Goal: Task Accomplishment & Management: Use online tool/utility

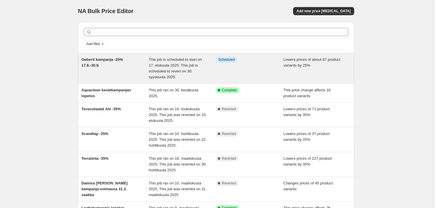
click at [290, 59] on span "Lowers prices of about 87 product variants by 25%" at bounding box center [312, 62] width 57 height 10
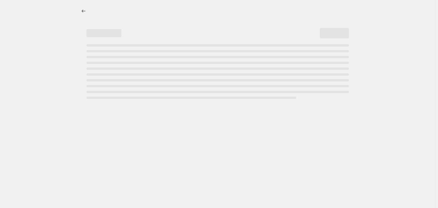
select select "percentage"
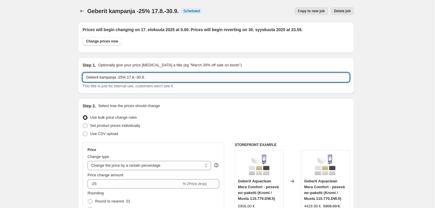
click at [124, 77] on input "Geberit kampanja -25% 17.8.-30.9." at bounding box center [216, 77] width 267 height 9
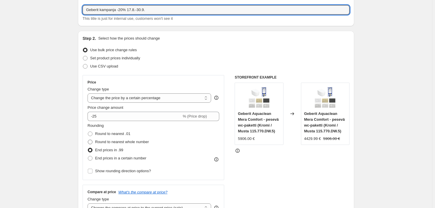
scroll to position [79, 0]
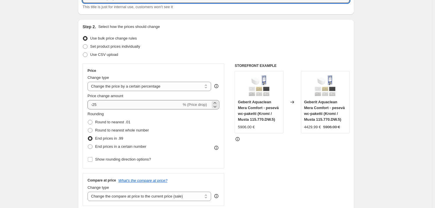
type input "Geberit kampanja -20% 17.8.-30.9."
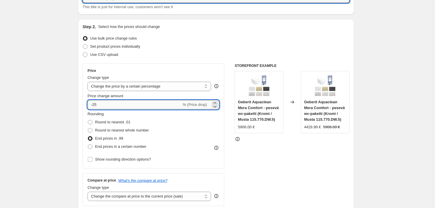
click at [103, 107] on input "-25" at bounding box center [135, 104] width 94 height 9
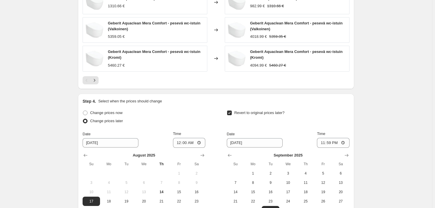
scroll to position [542, 0]
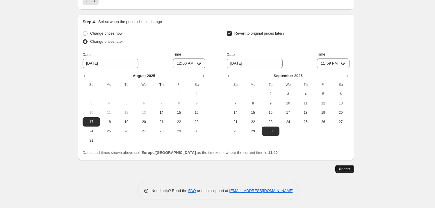
type input "-20"
click at [345, 168] on span "Update" at bounding box center [345, 169] width 12 height 5
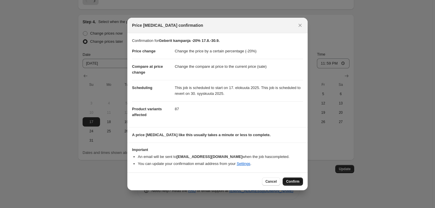
click at [291, 182] on span "Confirm" at bounding box center [292, 181] width 13 height 5
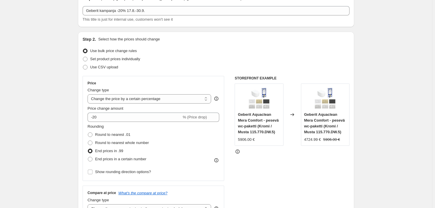
scroll to position [0, 0]
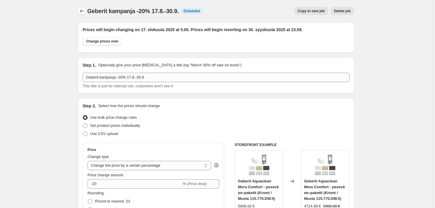
click at [83, 11] on icon "Price change jobs" at bounding box center [82, 11] width 6 height 6
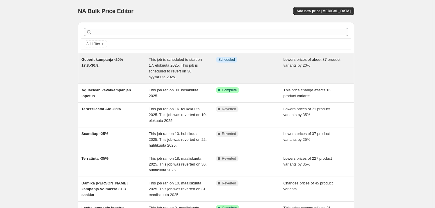
click at [261, 69] on div "Info Scheduled" at bounding box center [249, 68] width 67 height 23
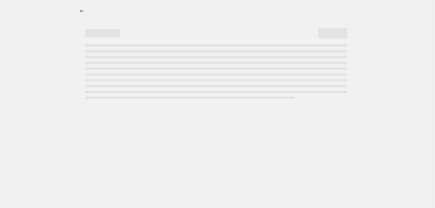
select select "percentage"
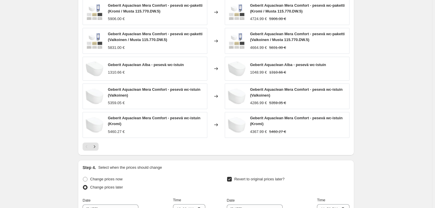
scroll to position [343, 0]
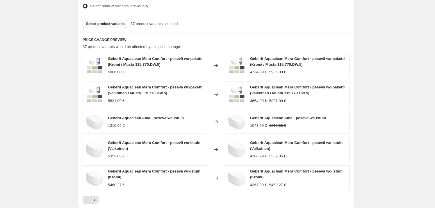
click at [105, 24] on span "Select product variants" at bounding box center [105, 24] width 39 height 5
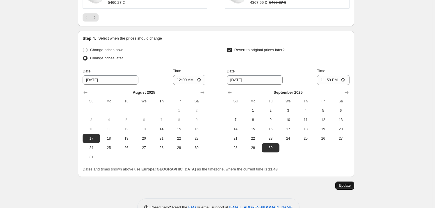
scroll to position [542, 0]
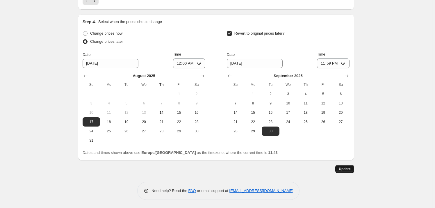
click at [346, 169] on span "Update" at bounding box center [345, 169] width 12 height 5
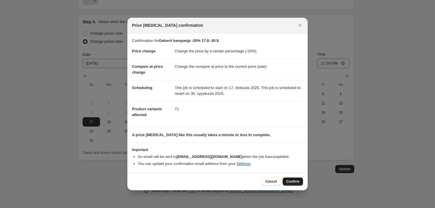
click at [296, 183] on span "Confirm" at bounding box center [292, 181] width 13 height 5
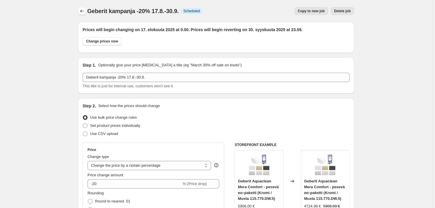
click at [85, 14] on icon "Price change jobs" at bounding box center [82, 11] width 6 height 6
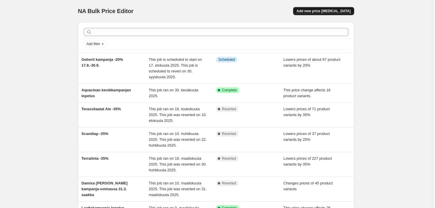
click at [317, 9] on span "Add new price [MEDICAL_DATA]" at bounding box center [324, 11] width 54 height 5
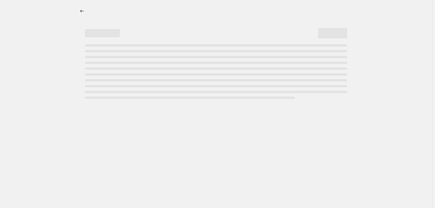
select select "percentage"
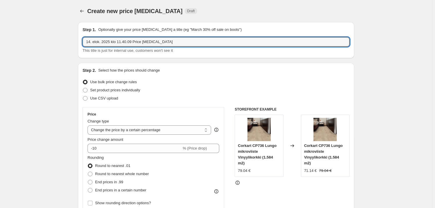
drag, startPoint x: 182, startPoint y: 43, endPoint x: 33, endPoint y: 39, distance: 149.2
type input "Geberit nettohintakampanja 17.8.-30.9."
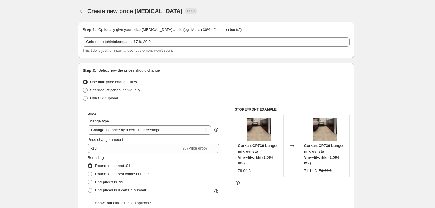
click at [89, 90] on label "Set product prices individually" at bounding box center [112, 90] width 58 height 8
click at [83, 88] on input "Set product prices individually" at bounding box center [83, 88] width 0 height 0
radio input "true"
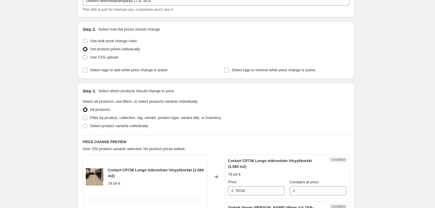
scroll to position [79, 0]
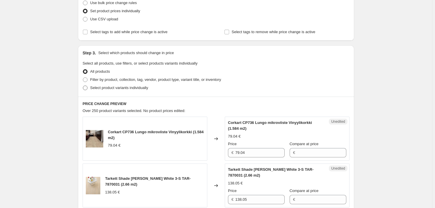
click at [88, 87] on span at bounding box center [85, 87] width 5 height 5
click at [83, 86] on input "Select product variants individually" at bounding box center [83, 86] width 0 height 0
radio input "true"
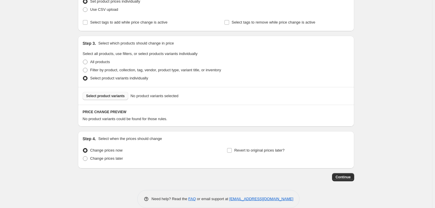
scroll to position [97, 0]
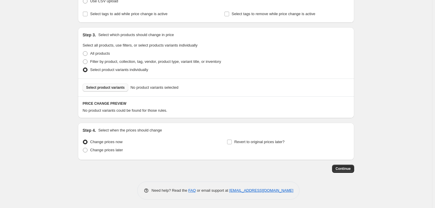
click at [109, 86] on span "Select product variants" at bounding box center [105, 87] width 39 height 5
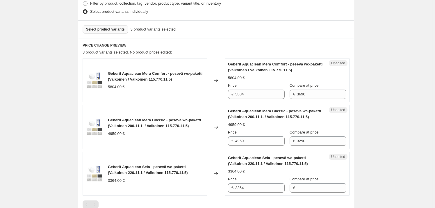
scroll to position [177, 0]
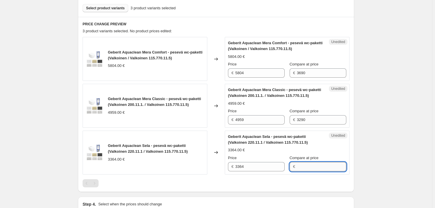
click at [307, 164] on input "Compare at price" at bounding box center [321, 166] width 49 height 9
type input "2650"
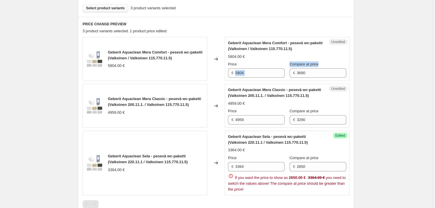
drag, startPoint x: 320, startPoint y: 63, endPoint x: 285, endPoint y: 63, distance: 35.8
click at [285, 63] on div "Price € 5804 Compare at price € 3690" at bounding box center [287, 69] width 118 height 16
click at [386, 58] on div "Create new price change job. This page is ready Create new price change job Dra…" at bounding box center [216, 63] width 432 height 480
drag, startPoint x: 325, startPoint y: 63, endPoint x: 288, endPoint y: 63, distance: 36.6
click at [288, 63] on div "Price € 5804 Compare at price € 3690" at bounding box center [287, 69] width 118 height 16
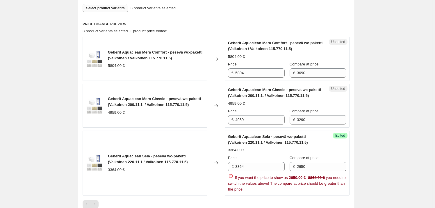
click at [371, 72] on div "Create new price change job. This page is ready Create new price change job Dra…" at bounding box center [216, 63] width 432 height 480
drag, startPoint x: 321, startPoint y: 63, endPoint x: 289, endPoint y: 64, distance: 31.7
click at [289, 64] on div "Price € 5804 Compare at price € 3690" at bounding box center [287, 69] width 118 height 16
copy span "Compare at price"
click at [315, 169] on input "2650" at bounding box center [321, 166] width 49 height 9
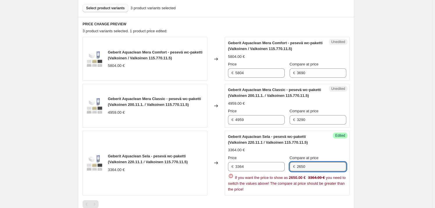
drag, startPoint x: 314, startPoint y: 168, endPoint x: 295, endPoint y: 167, distance: 18.4
click at [295, 167] on div "€ 2650" at bounding box center [318, 166] width 57 height 9
click at [243, 162] on input "3364" at bounding box center [259, 166] width 49 height 9
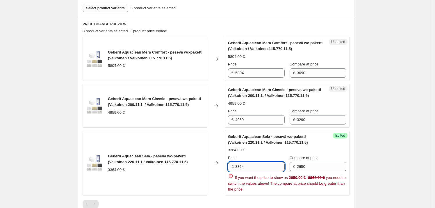
paste input "2650"
drag, startPoint x: 258, startPoint y: 165, endPoint x: 215, endPoint y: 161, distance: 43.3
click at [215, 161] on div "Geberit Aquaclean Sela - pesevä wc-paketti (Valkoinen 220.11.1 / Valkoinen 115.…" at bounding box center [216, 163] width 267 height 65
paste input "2650"
type input "2650"
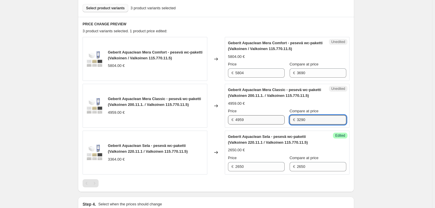
drag, startPoint x: 309, startPoint y: 120, endPoint x: 282, endPoint y: 119, distance: 27.7
click at [282, 119] on div "Price € 4959 Compare at price € 3290" at bounding box center [287, 116] width 118 height 16
drag, startPoint x: 251, startPoint y: 118, endPoint x: 224, endPoint y: 117, distance: 26.8
click at [224, 117] on div "Geberit Aquaclean Mera Classic - pesevä wc-paketti (Valkoinen 200.11.1. / Valko…" at bounding box center [216, 106] width 267 height 44
paste input "3290"
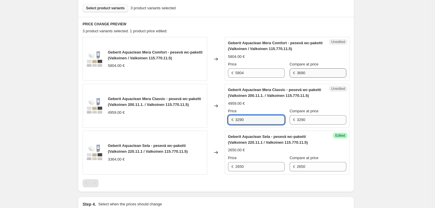
type input "3290"
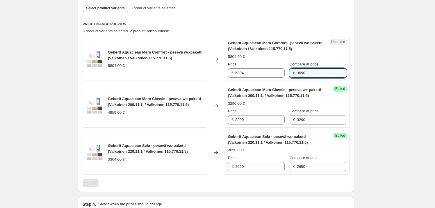
drag, startPoint x: 314, startPoint y: 68, endPoint x: 293, endPoint y: 70, distance: 20.7
click at [293, 70] on div "€ 3690" at bounding box center [318, 72] width 57 height 9
paste input "2"
drag, startPoint x: 311, startPoint y: 72, endPoint x: 286, endPoint y: 71, distance: 25.9
click at [286, 71] on div "Price € 5804 Compare at price € 3290" at bounding box center [287, 69] width 118 height 16
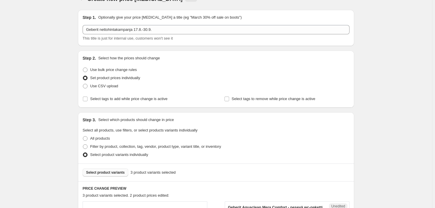
scroll to position [0, 0]
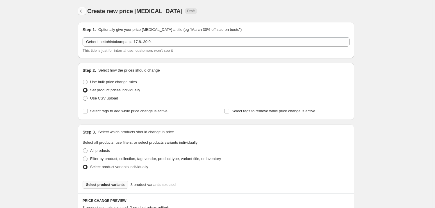
type input "3290"
click at [82, 8] on icon "Price change jobs" at bounding box center [82, 11] width 6 height 6
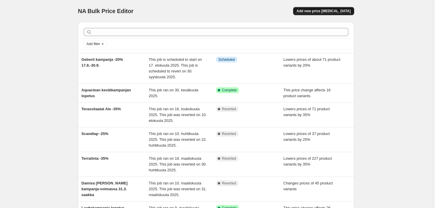
click at [336, 9] on span "Add new price [MEDICAL_DATA]" at bounding box center [324, 11] width 54 height 5
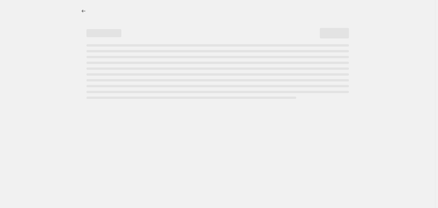
select select "percentage"
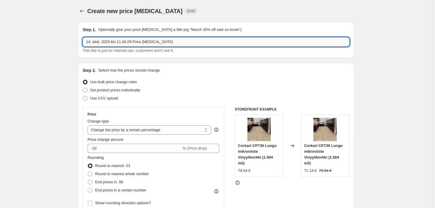
click at [139, 44] on input "14. elok. 2025 klo 11.40.09 Price change job" at bounding box center [216, 41] width 267 height 9
drag, startPoint x: 173, startPoint y: 45, endPoint x: 64, endPoint y: 30, distance: 110.0
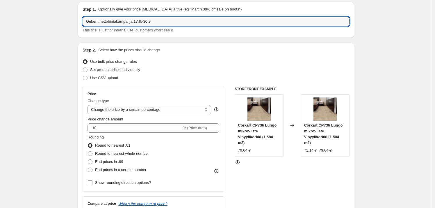
scroll to position [26, 0]
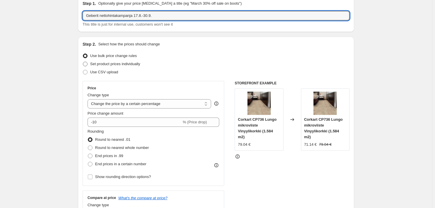
type input "Geberit nettohintakampanja 17.8.-30.9."
click at [89, 64] on label "Set product prices individually" at bounding box center [112, 64] width 58 height 8
click at [83, 62] on input "Set product prices individually" at bounding box center [83, 62] width 0 height 0
radio input "true"
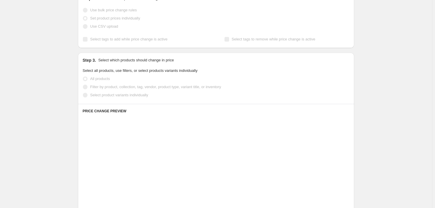
scroll to position [79, 0]
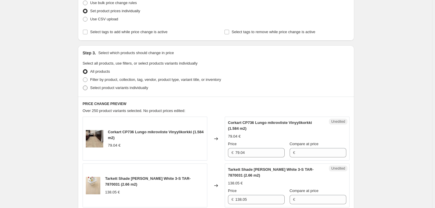
click at [88, 88] on span at bounding box center [85, 88] width 5 height 5
click at [83, 86] on input "Select product variants individually" at bounding box center [83, 86] width 0 height 0
radio input "true"
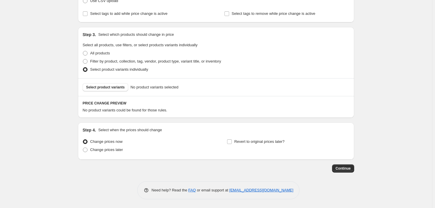
scroll to position [97, 0]
click at [122, 90] on button "Select product variants" at bounding box center [106, 87] width 46 height 8
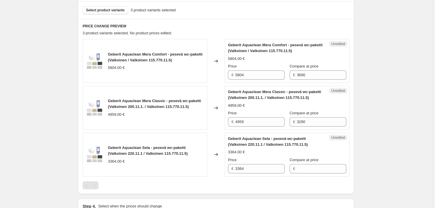
scroll to position [177, 0]
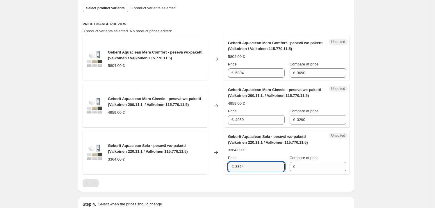
drag, startPoint x: 268, startPoint y: 166, endPoint x: 225, endPoint y: 166, distance: 42.8
click at [225, 166] on div "Geberit Aquaclean Sela - pesevä wc-paketti (Valkoinen 220.11.1 / Valkoinen 115.…" at bounding box center [216, 153] width 267 height 44
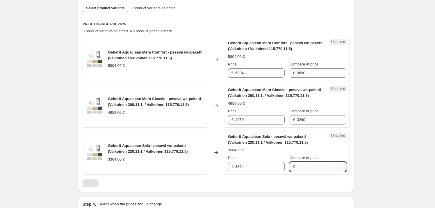
click at [318, 168] on input "Compare at price" at bounding box center [321, 166] width 49 height 9
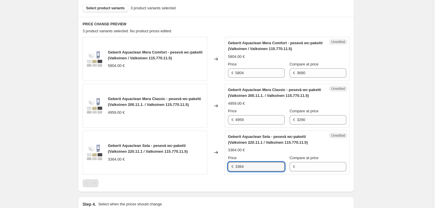
drag, startPoint x: 245, startPoint y: 167, endPoint x: 233, endPoint y: 167, distance: 12.2
click at [233, 167] on div "€ 3364" at bounding box center [256, 166] width 57 height 9
type input "3364"
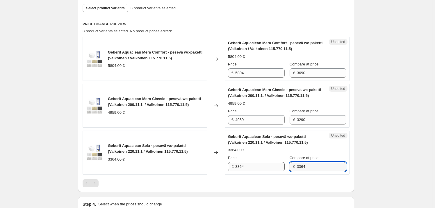
type input "3364"
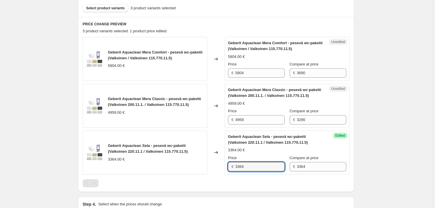
drag, startPoint x: 250, startPoint y: 166, endPoint x: 233, endPoint y: 166, distance: 17.5
click at [233, 166] on div "€ 3364" at bounding box center [256, 166] width 57 height 9
type input "2590"
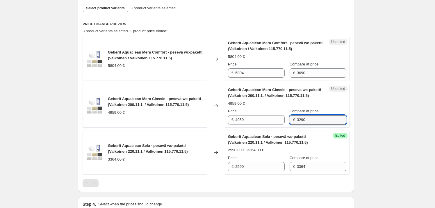
drag, startPoint x: 309, startPoint y: 119, endPoint x: 297, endPoint y: 119, distance: 12.5
click at [297, 119] on div "€ 3290" at bounding box center [318, 119] width 57 height 9
click at [270, 124] on input "4959" at bounding box center [259, 119] width 49 height 9
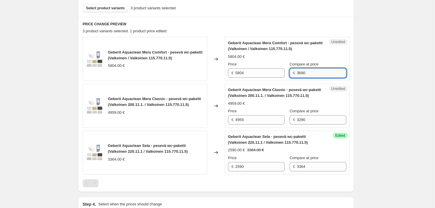
click at [318, 73] on input "3690" at bounding box center [321, 72] width 49 height 9
click at [280, 180] on div at bounding box center [216, 183] width 267 height 8
drag, startPoint x: 308, startPoint y: 74, endPoint x: 291, endPoint y: 74, distance: 16.6
click at [291, 74] on div "€ 3690" at bounding box center [318, 72] width 57 height 9
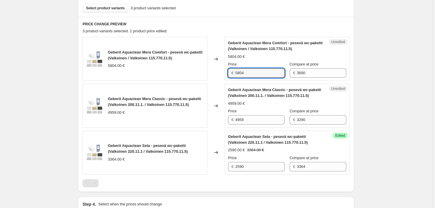
drag, startPoint x: 245, startPoint y: 73, endPoint x: 231, endPoint y: 73, distance: 13.7
click at [231, 73] on div "€ 5804" at bounding box center [256, 72] width 57 height 9
click at [260, 73] on input "5804" at bounding box center [259, 72] width 49 height 9
drag, startPoint x: 251, startPoint y: 72, endPoint x: 233, endPoint y: 70, distance: 17.8
click at [233, 70] on div "€ 5804" at bounding box center [256, 72] width 57 height 9
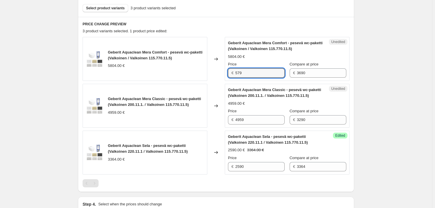
type input "5793"
drag, startPoint x: 248, startPoint y: 73, endPoint x: 230, endPoint y: 72, distance: 17.8
click at [230, 72] on div "€ 5793" at bounding box center [256, 72] width 57 height 9
type input "5804"
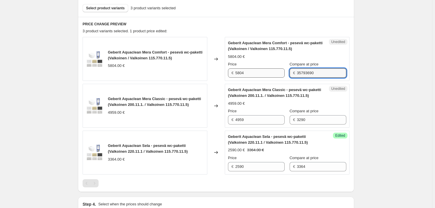
drag, startPoint x: 305, startPoint y: 72, endPoint x: 283, endPoint y: 72, distance: 22.1
click at [283, 72] on div "Price € 5804 Compare at price € 35793690" at bounding box center [287, 69] width 118 height 16
type input "5789"
click at [264, 73] on input "5804" at bounding box center [259, 72] width 49 height 9
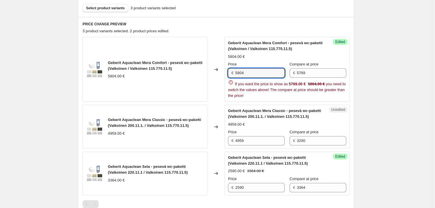
drag, startPoint x: 273, startPoint y: 74, endPoint x: 224, endPoint y: 74, distance: 48.6
click at [224, 74] on div "Geberit Aquaclean Mera Comfort - pesevä wc-paketti (Valkoinen / Valkoinen 115.7…" at bounding box center [216, 69] width 267 height 65
type input "3999"
click at [380, 72] on div "Create new price change job. This page is ready Create new price change job Dra…" at bounding box center [216, 63] width 432 height 480
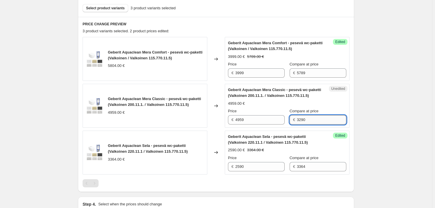
click at [311, 119] on input "3290" at bounding box center [321, 119] width 49 height 9
drag, startPoint x: 309, startPoint y: 120, endPoint x: 291, endPoint y: 120, distance: 17.5
click at [291, 120] on div "€ 3290" at bounding box center [318, 119] width 57 height 9
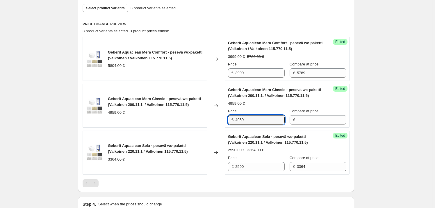
drag, startPoint x: 270, startPoint y: 119, endPoint x: 233, endPoint y: 118, distance: 36.9
click at [233, 118] on div "€ 4959" at bounding box center [256, 119] width 57 height 9
type input "4959"
click at [250, 121] on input "4959" at bounding box center [259, 119] width 49 height 9
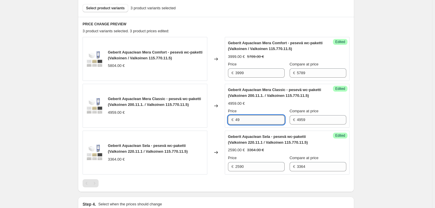
type input "4"
type input "3490"
click at [404, 136] on div "Create new price change job. This page is ready Create new price change job Dra…" at bounding box center [216, 52] width 432 height 459
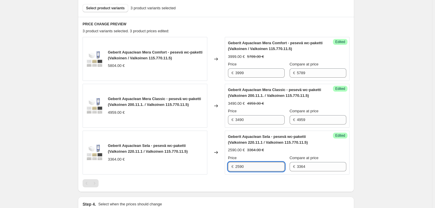
click at [266, 167] on input "2590" at bounding box center [259, 166] width 49 height 9
drag, startPoint x: 252, startPoint y: 167, endPoint x: 230, endPoint y: 166, distance: 22.4
click at [230, 166] on div "€ 2590" at bounding box center [256, 166] width 57 height 9
type input "2590"
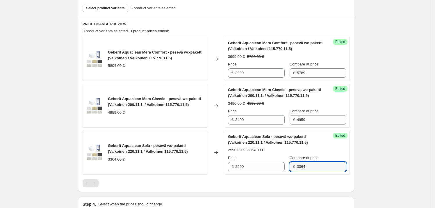
drag, startPoint x: 309, startPoint y: 167, endPoint x: 293, endPoint y: 167, distance: 15.7
click at [293, 167] on div "€ 3364" at bounding box center [318, 166] width 57 height 9
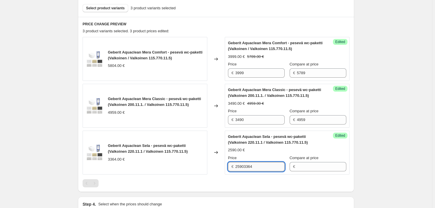
click at [245, 166] on input "25903364" at bounding box center [259, 166] width 49 height 9
drag, startPoint x: 244, startPoint y: 166, endPoint x: 235, endPoint y: 166, distance: 9.3
click at [235, 166] on div "€ 25903364" at bounding box center [256, 166] width 57 height 9
type input "3364"
click at [314, 165] on input "Compare at price" at bounding box center [321, 166] width 49 height 9
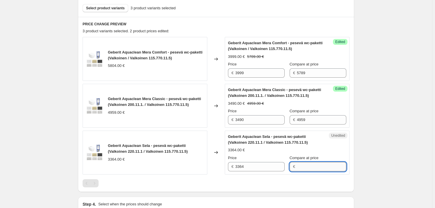
paste input "2590"
type input "2590"
drag, startPoint x: 317, startPoint y: 167, endPoint x: 282, endPoint y: 167, distance: 34.9
click at [282, 167] on div "Price € 3364 Compare at price € 2590" at bounding box center [287, 163] width 118 height 16
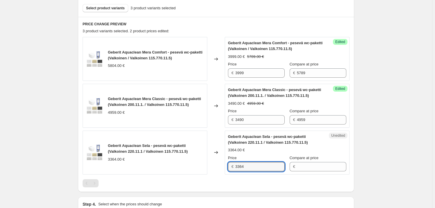
drag, startPoint x: 252, startPoint y: 167, endPoint x: 229, endPoint y: 167, distance: 23.6
click at [229, 167] on div "Unedited Geberit Aquaclean Sela - pesevä wc-paketti (Valkoinen 220.11.1 / Valko…" at bounding box center [287, 153] width 125 height 44
type input "3364"
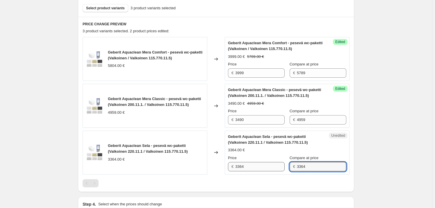
type input "3364"
click at [261, 167] on input "3364" at bounding box center [259, 166] width 49 height 9
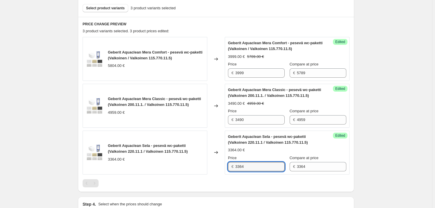
drag, startPoint x: 261, startPoint y: 167, endPoint x: 224, endPoint y: 165, distance: 37.3
click at [224, 165] on div "Geberit Aquaclean Sela - pesevä wc-paketti (Valkoinen 220.11.1 / Valkoinen 115.…" at bounding box center [216, 153] width 267 height 44
paste input "2590"
type input "2590"
click at [384, 158] on div "Create new price change job. This page is ready Create new price change job Dra…" at bounding box center [216, 52] width 432 height 459
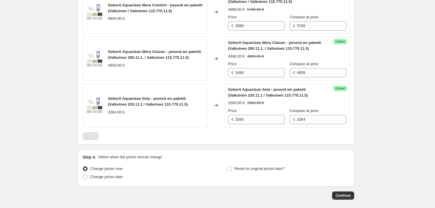
scroll to position [250, 0]
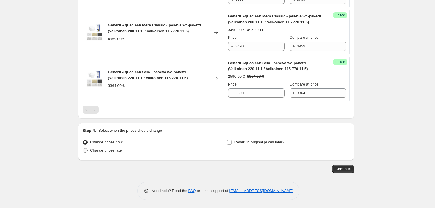
click at [86, 152] on span at bounding box center [85, 150] width 5 height 5
click at [83, 148] on input "Change prices later" at bounding box center [83, 148] width 0 height 0
radio input "true"
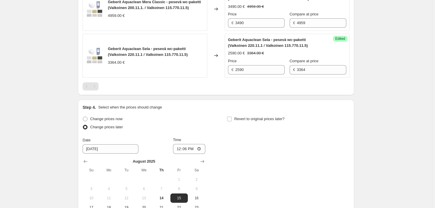
scroll to position [303, 0]
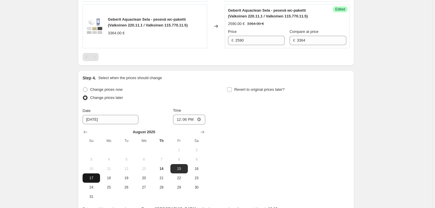
click at [97, 177] on span "17" at bounding box center [91, 178] width 13 height 5
type input "[DATE]"
click at [193, 121] on input "12:06" at bounding box center [189, 120] width 33 height 10
click at [194, 120] on input "12:06" at bounding box center [189, 120] width 33 height 10
drag, startPoint x: 195, startPoint y: 119, endPoint x: 184, endPoint y: 119, distance: 11.4
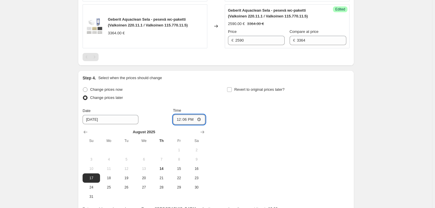
click at [184, 119] on input "12:06" at bounding box center [189, 120] width 33 height 10
click at [188, 122] on input "12:06" at bounding box center [189, 120] width 33 height 10
click at [187, 121] on input "12:06" at bounding box center [189, 120] width 33 height 10
type input "23:59"
type input "00:00"
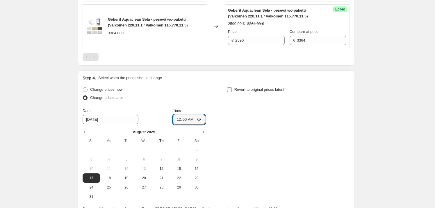
click at [230, 90] on input "Revert to original prices later?" at bounding box center [229, 89] width 5 height 5
checkbox input "true"
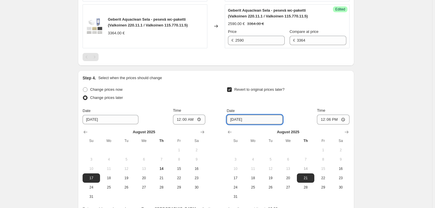
click at [251, 119] on input "8/21/2025" at bounding box center [255, 119] width 56 height 9
click at [345, 132] on button "Show next month, September 2025" at bounding box center [347, 132] width 8 height 8
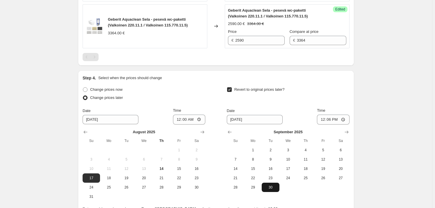
click at [273, 186] on span "30" at bounding box center [270, 187] width 13 height 5
type input "[DATE]"
click at [330, 119] on input "12:06" at bounding box center [333, 120] width 33 height 10
type input "23:59"
click at [346, 87] on div "Revert to original prices later?" at bounding box center [288, 94] width 123 height 17
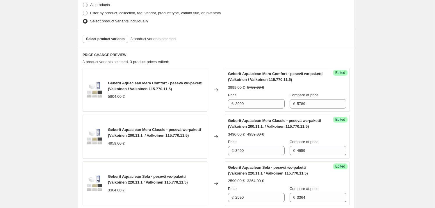
scroll to position [171, 0]
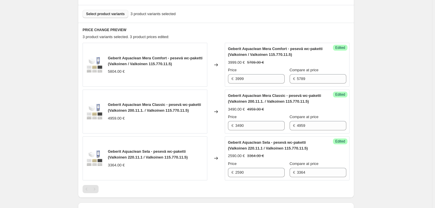
click at [92, 14] on span "Select product variants" at bounding box center [105, 14] width 39 height 5
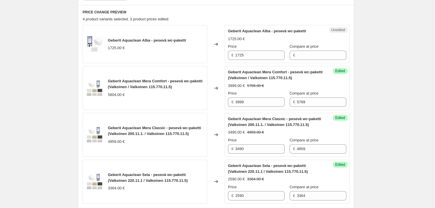
scroll to position [197, 0]
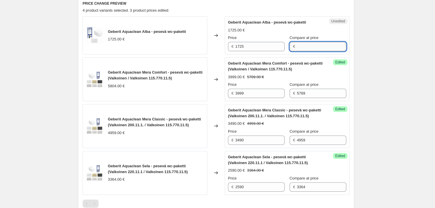
click at [297, 44] on input "Compare at price" at bounding box center [321, 46] width 49 height 9
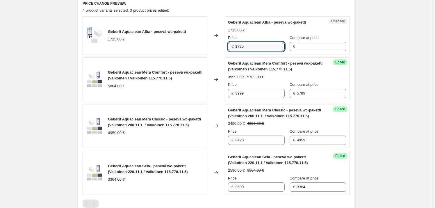
drag, startPoint x: 253, startPoint y: 47, endPoint x: 222, endPoint y: 44, distance: 31.8
click at [222, 44] on div "Geberit Aquaclean Alba - pesevä wc-paketti 1725.00 € Changed to Unedited Geberi…" at bounding box center [216, 35] width 267 height 38
type input "1725"
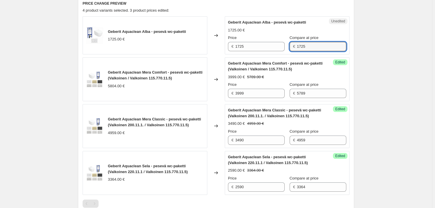
type input "1725"
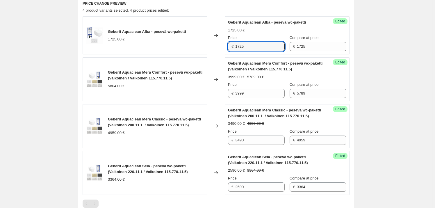
drag, startPoint x: 230, startPoint y: 45, endPoint x: 222, endPoint y: 45, distance: 7.3
click at [222, 45] on div "Geberit Aquaclean Alba - pesevä wc-paketti 1725.00 € Changed to Success Edited …" at bounding box center [216, 35] width 267 height 38
type input "850"
click at [405, 81] on div "Create new price change job. This page is ready Create new price change job Dra…" at bounding box center [216, 107] width 432 height 608
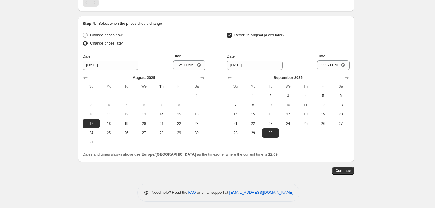
scroll to position [400, 0]
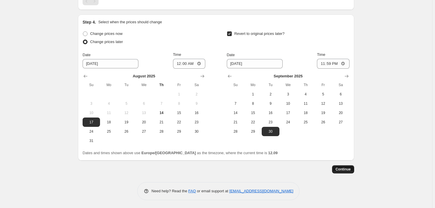
click at [348, 168] on span "Continue" at bounding box center [343, 169] width 15 height 5
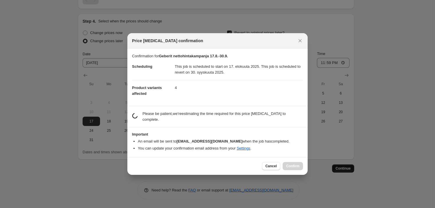
scroll to position [0, 0]
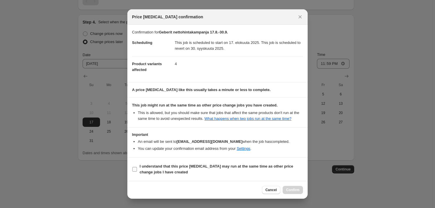
click at [134, 168] on input "I understand that this price change job may run at the same time as other price…" at bounding box center [134, 169] width 5 height 5
checkbox input "true"
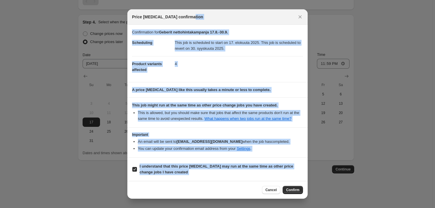
drag, startPoint x: 261, startPoint y: 16, endPoint x: 316, endPoint y: 19, distance: 55.1
click at [362, 208] on div "Price change job confirmation Confirmation for Geberit nettohintakampanja 17.8.…" at bounding box center [217, 209] width 435 height 0
click at [300, 16] on icon "Close" at bounding box center [300, 16] width 3 height 3
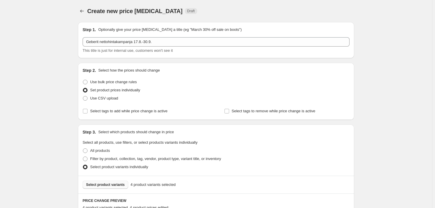
scroll to position [400, 0]
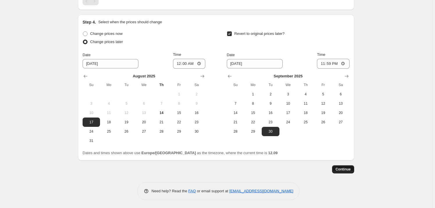
click at [344, 168] on span "Continue" at bounding box center [343, 169] width 15 height 5
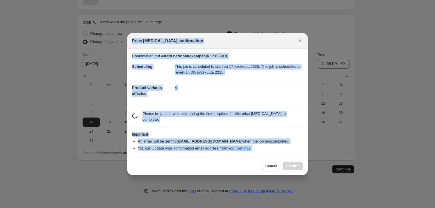
scroll to position [0, 0]
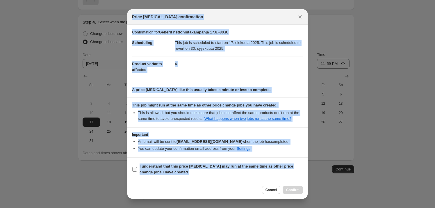
click at [135, 168] on input "I understand that this price change job may run at the same time as other price…" at bounding box center [134, 169] width 5 height 5
checkbox input "true"
click at [286, 188] on button "Confirm" at bounding box center [293, 190] width 20 height 8
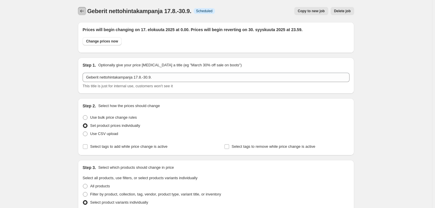
click at [85, 13] on icon "Price change jobs" at bounding box center [82, 11] width 6 height 6
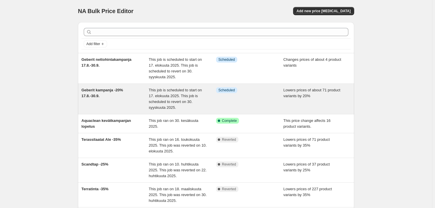
click at [133, 94] on div "Geberit kampanja -20% 17.8.-30.9." at bounding box center [114, 98] width 67 height 23
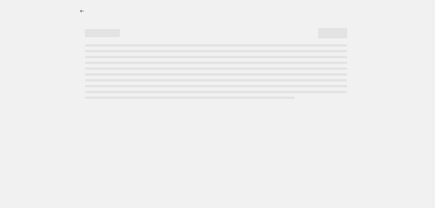
select select "percentage"
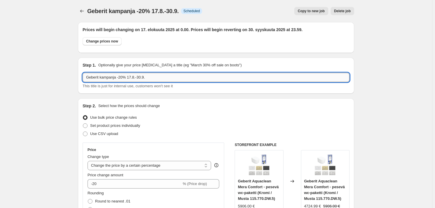
click at [124, 79] on input "Geberit kampanja -20% 17.8.-30.9." at bounding box center [216, 77] width 267 height 9
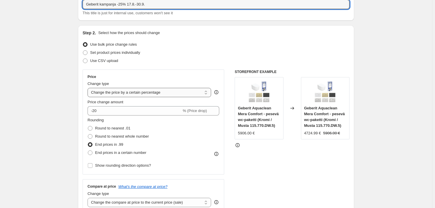
scroll to position [79, 0]
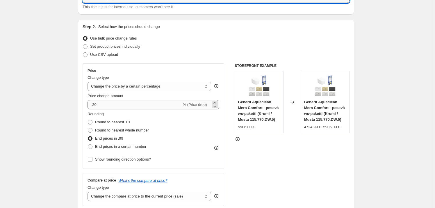
type input "Geberit kampanja -25% 17.8.-30.9."
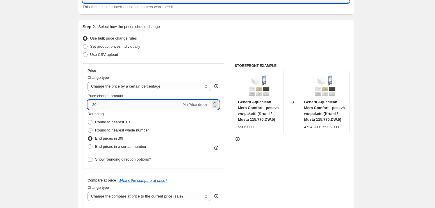
click at [102, 104] on input "-20" at bounding box center [135, 104] width 94 height 9
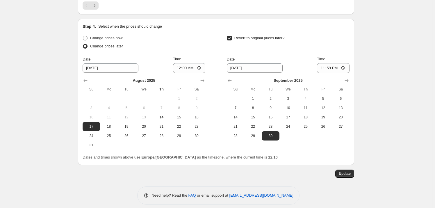
scroll to position [542, 0]
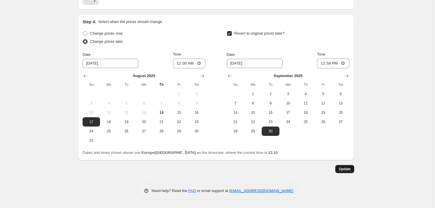
type input "-25"
click at [348, 170] on span "Update" at bounding box center [345, 169] width 12 height 5
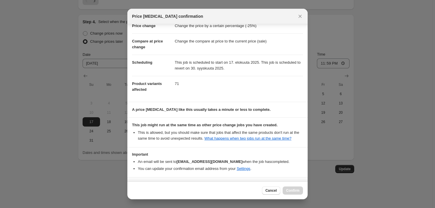
scroll to position [35, 0]
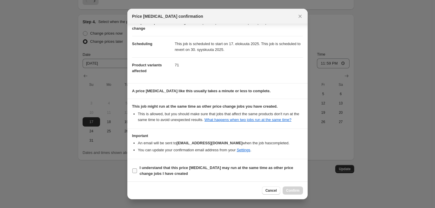
click at [134, 170] on input "I understand that this price change job may run at the same time as other price…" at bounding box center [134, 170] width 5 height 5
checkbox input "true"
click at [295, 194] on button "Confirm" at bounding box center [293, 190] width 20 height 8
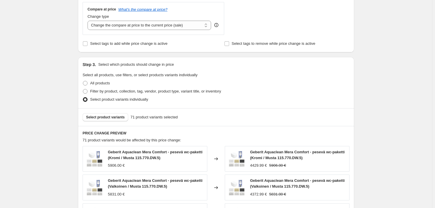
scroll to position [317, 0]
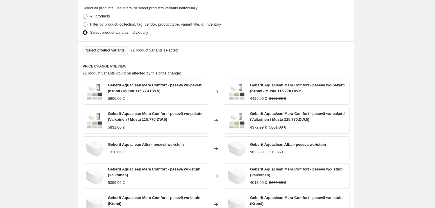
click at [106, 51] on span "Select product variants" at bounding box center [105, 50] width 39 height 5
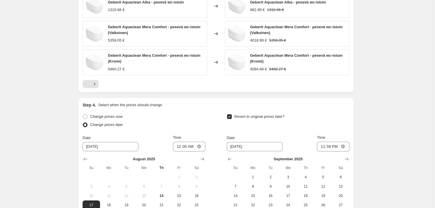
scroll to position [542, 0]
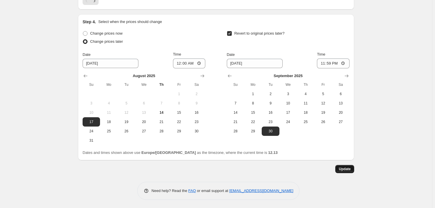
click at [347, 171] on button "Update" at bounding box center [344, 169] width 19 height 8
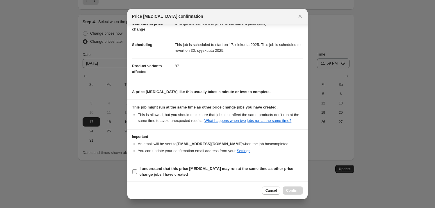
scroll to position [35, 0]
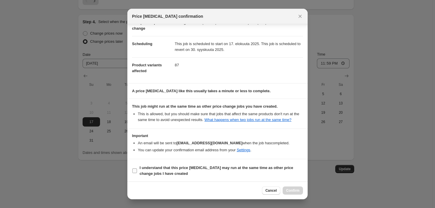
drag, startPoint x: 136, startPoint y: 170, endPoint x: 169, endPoint y: 176, distance: 33.4
click at [136, 170] on input "I understand that this price change job may run at the same time as other price…" at bounding box center [134, 170] width 5 height 5
checkbox input "true"
click at [291, 188] on span "Confirm" at bounding box center [292, 190] width 13 height 5
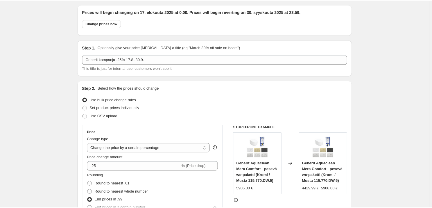
scroll to position [0, 0]
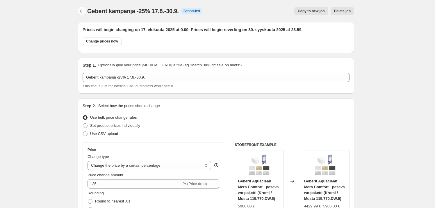
click at [86, 10] on button "Price change jobs" at bounding box center [82, 11] width 8 height 8
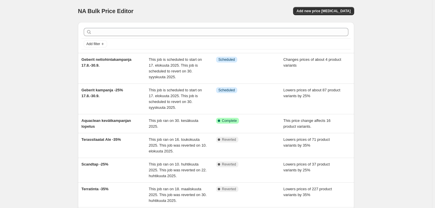
click at [388, 59] on div "NA Bulk Price Editor. This page is ready NA Bulk Price Editor Add new price cha…" at bounding box center [216, 173] width 432 height 346
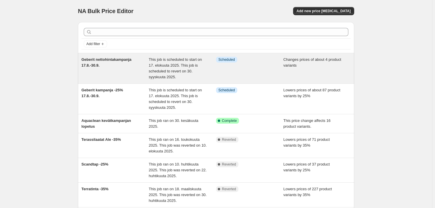
click at [114, 62] on div "Geberit nettohintakampanja 17.8.-30.9." at bounding box center [114, 68] width 67 height 23
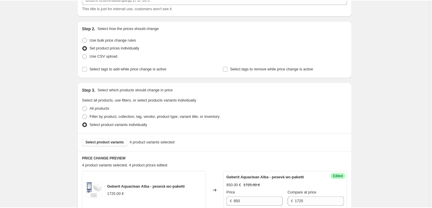
scroll to position [79, 0]
